Goal: Find contact information: Find contact information

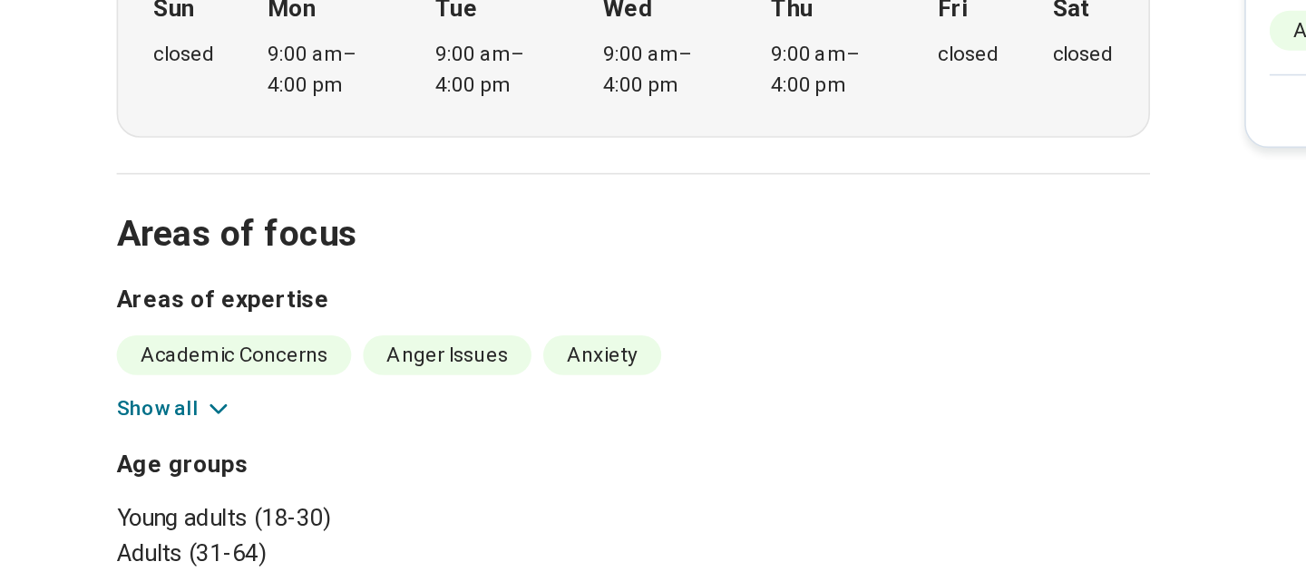
scroll to position [446, 0]
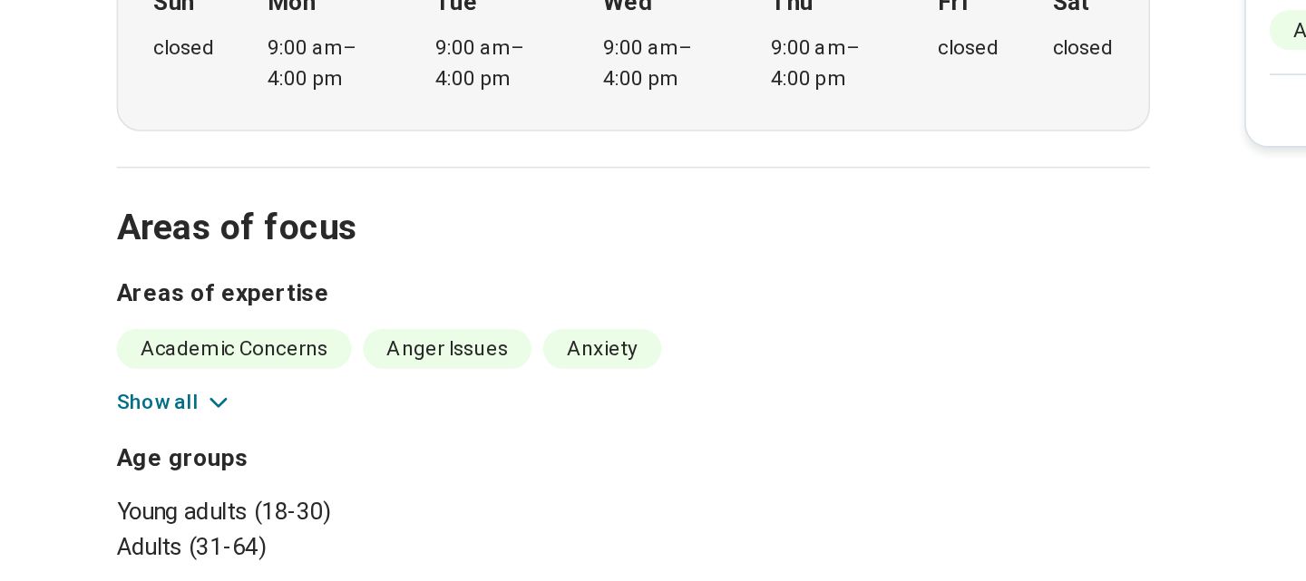
click at [245, 472] on icon at bounding box center [251, 471] width 18 height 18
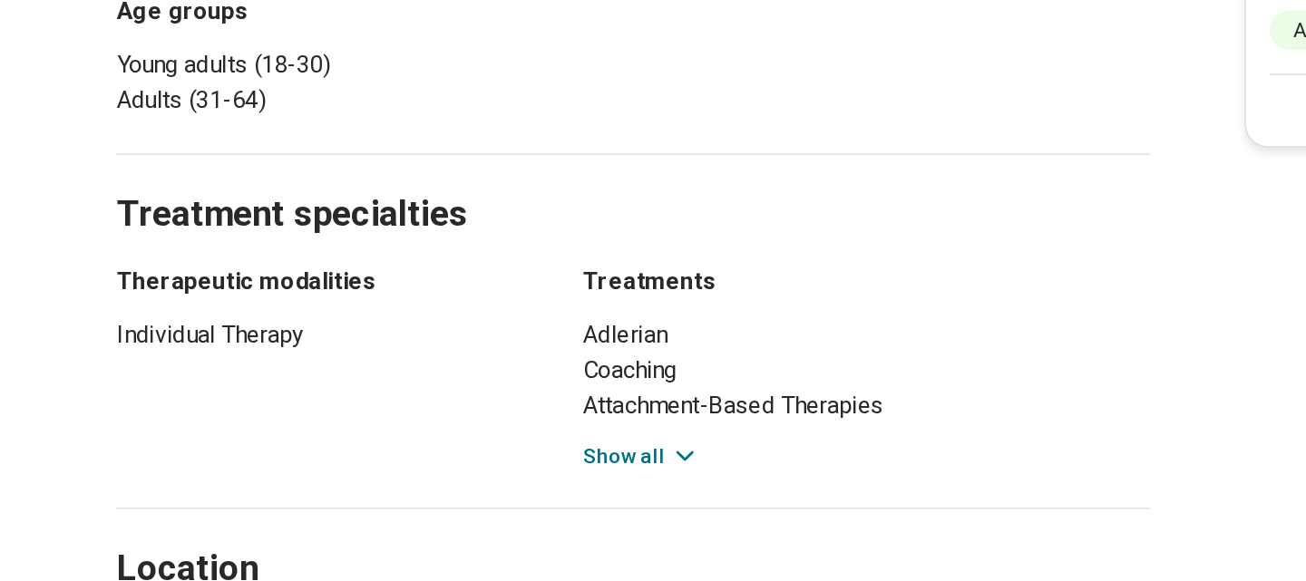
scroll to position [820, 0]
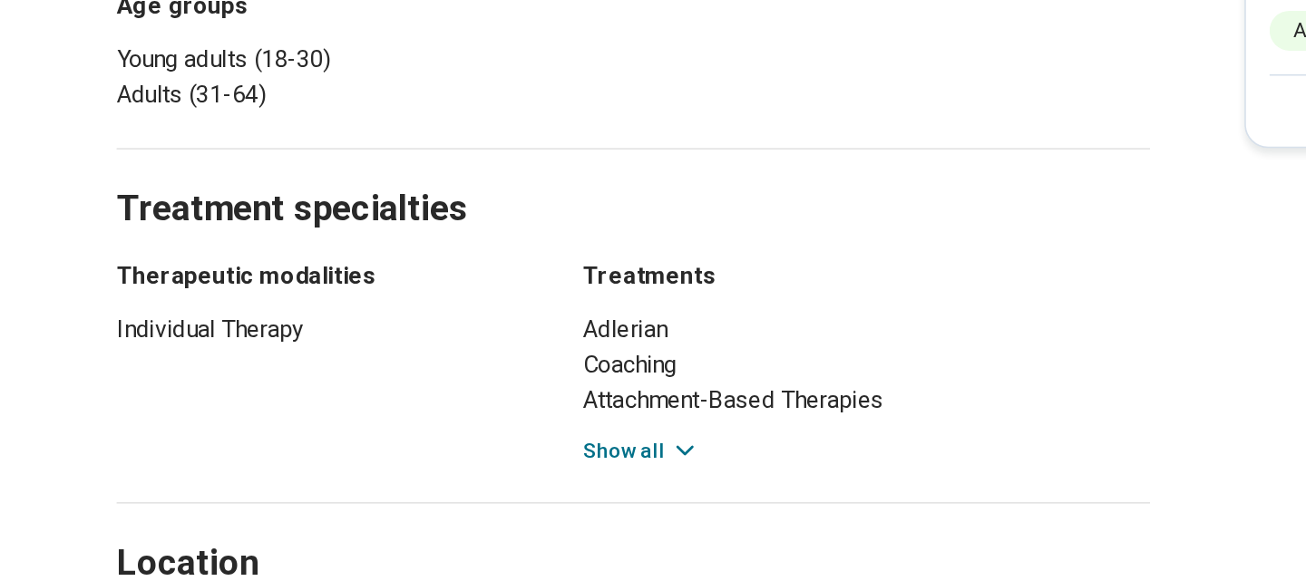
click at [526, 500] on button "Show all" at bounding box center [511, 500] width 72 height 19
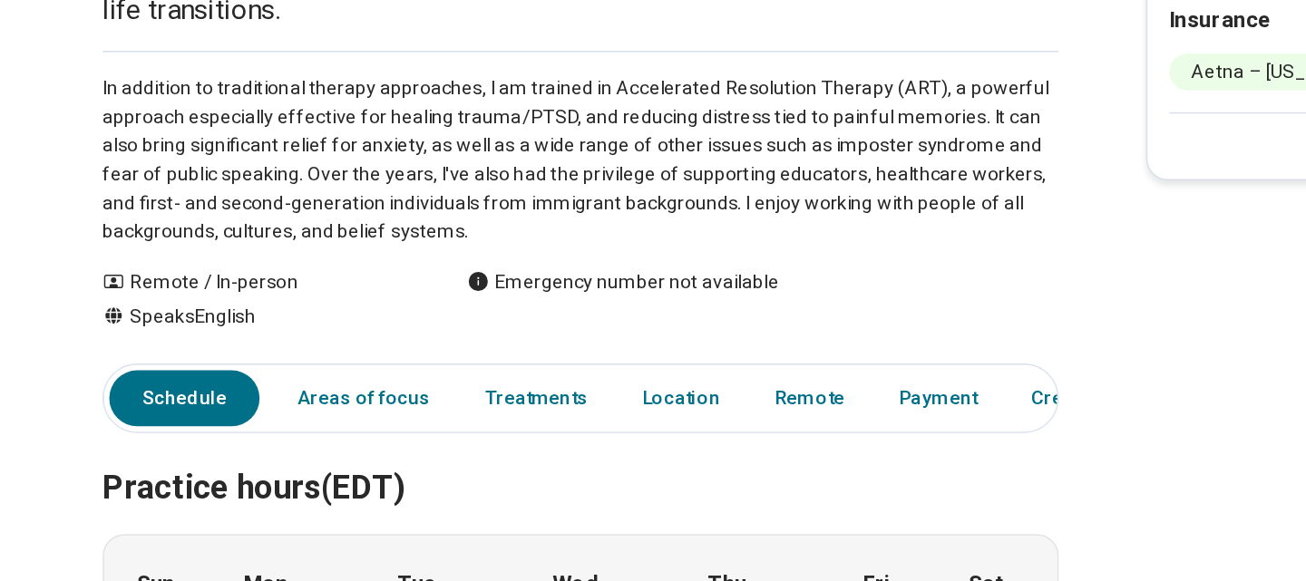
scroll to position [93, 0]
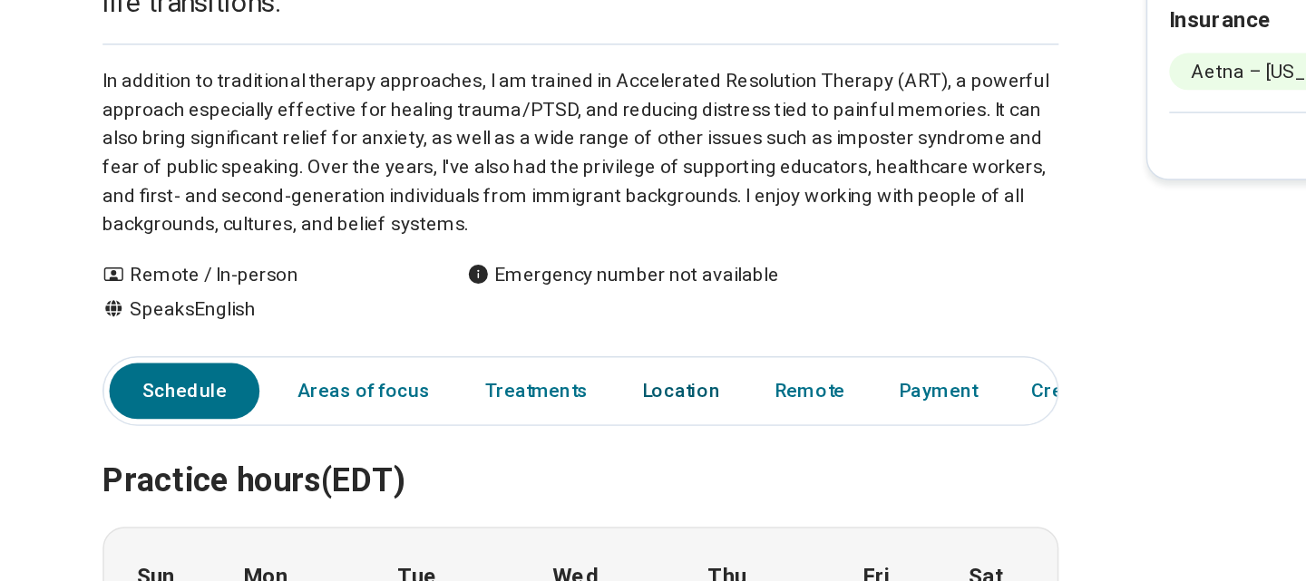
click at [549, 453] on link "Location" at bounding box center [572, 454] width 73 height 37
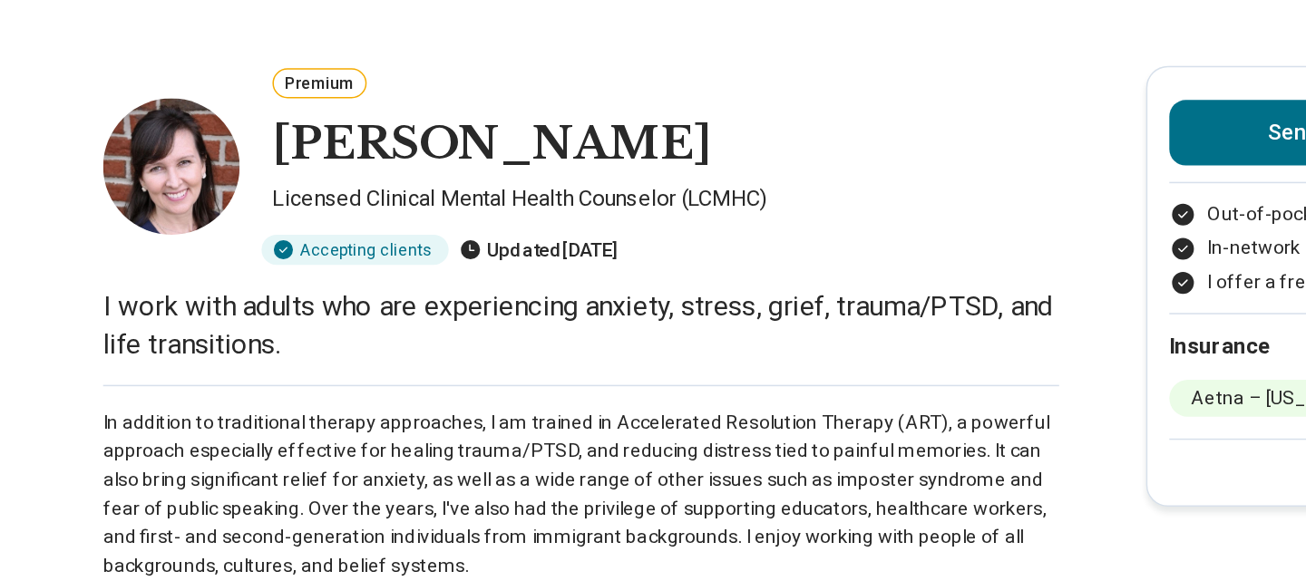
scroll to position [0, 0]
